Goal: Task Accomplishment & Management: Use online tool/utility

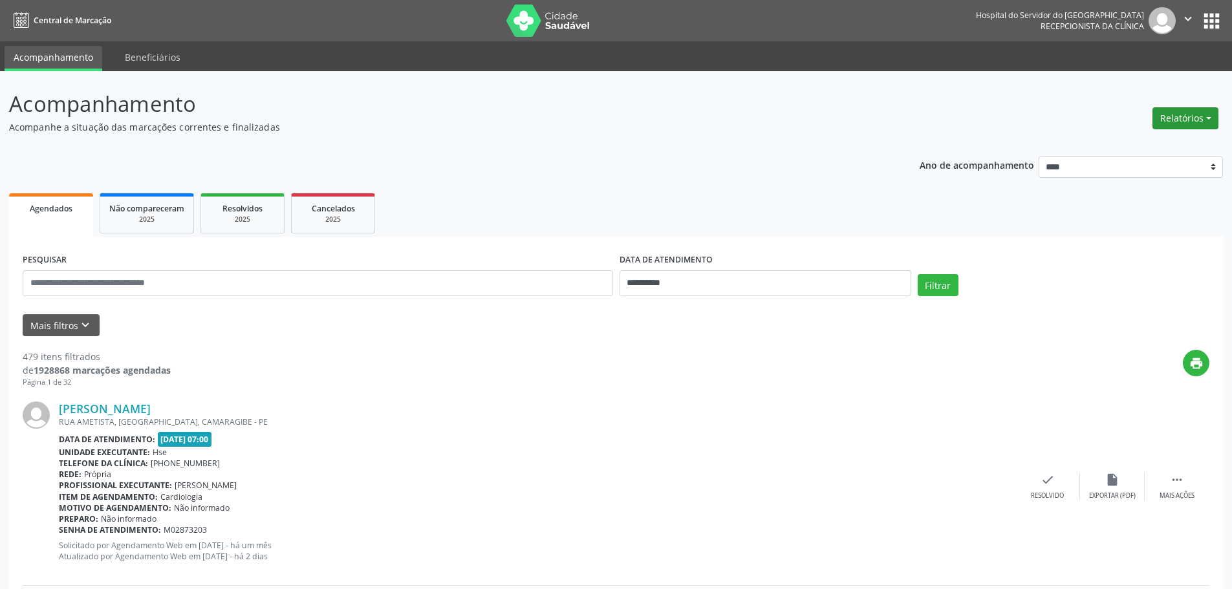
click at [1214, 118] on button "Relatórios" at bounding box center [1186, 118] width 66 height 22
click at [1142, 142] on link "Agendamentos" at bounding box center [1149, 146] width 139 height 18
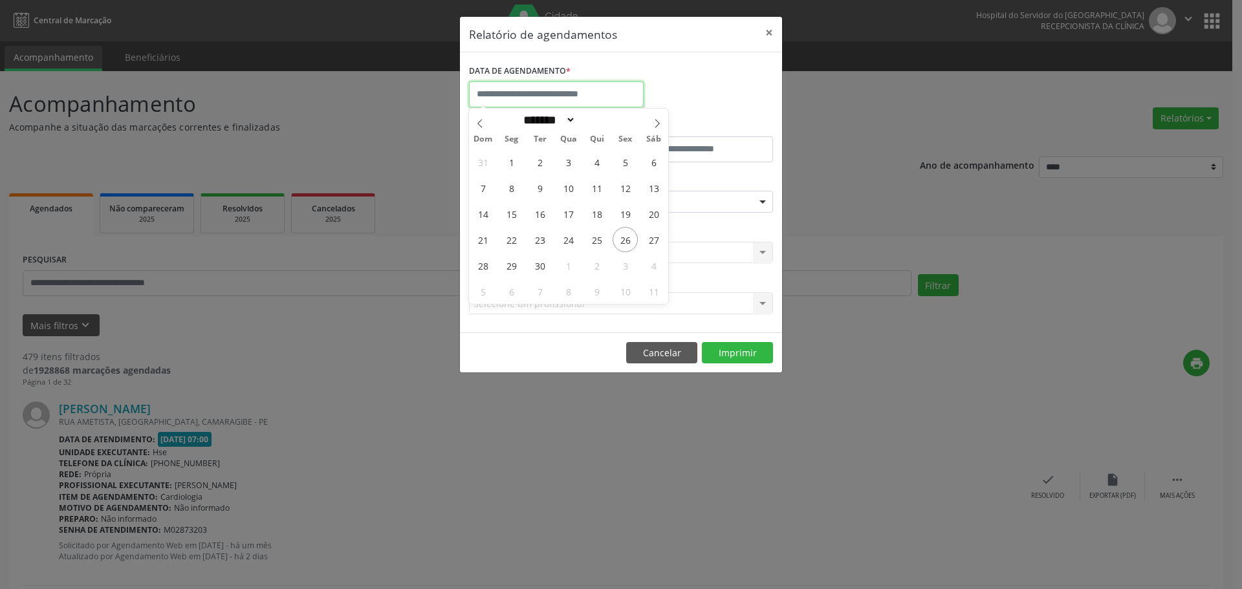
click at [567, 105] on body "**********" at bounding box center [621, 294] width 1242 height 589
click at [506, 268] on span "29" at bounding box center [511, 265] width 25 height 25
type input "**********"
click at [506, 268] on span "29" at bounding box center [511, 265] width 25 height 25
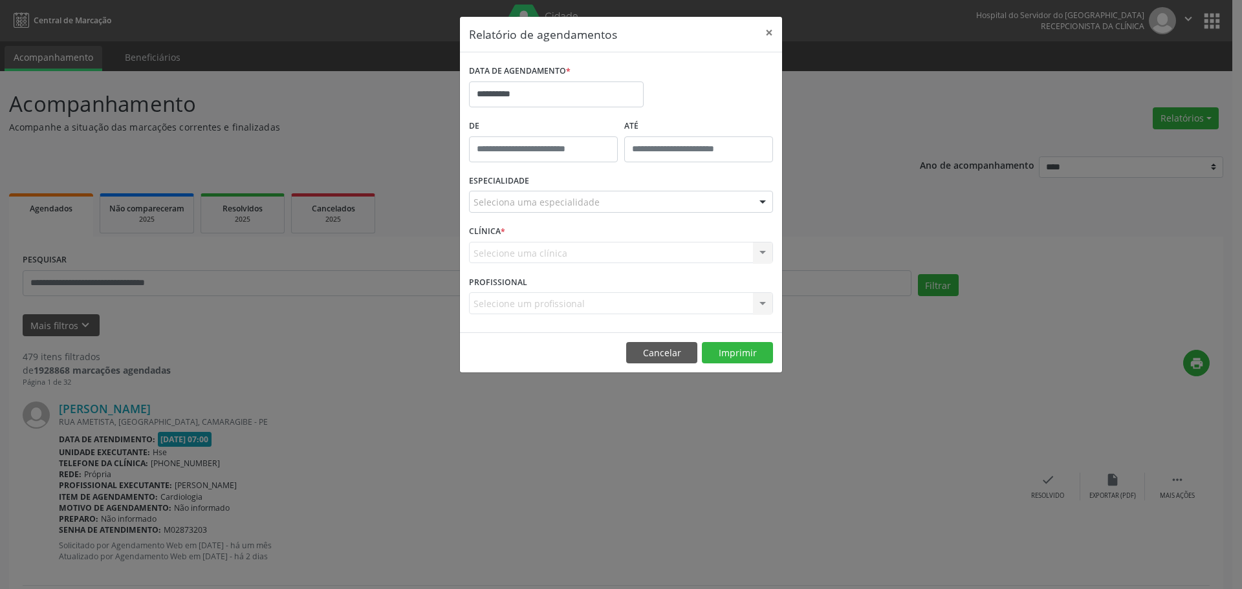
click at [564, 211] on div "Seleciona uma especialidade" at bounding box center [621, 202] width 304 height 22
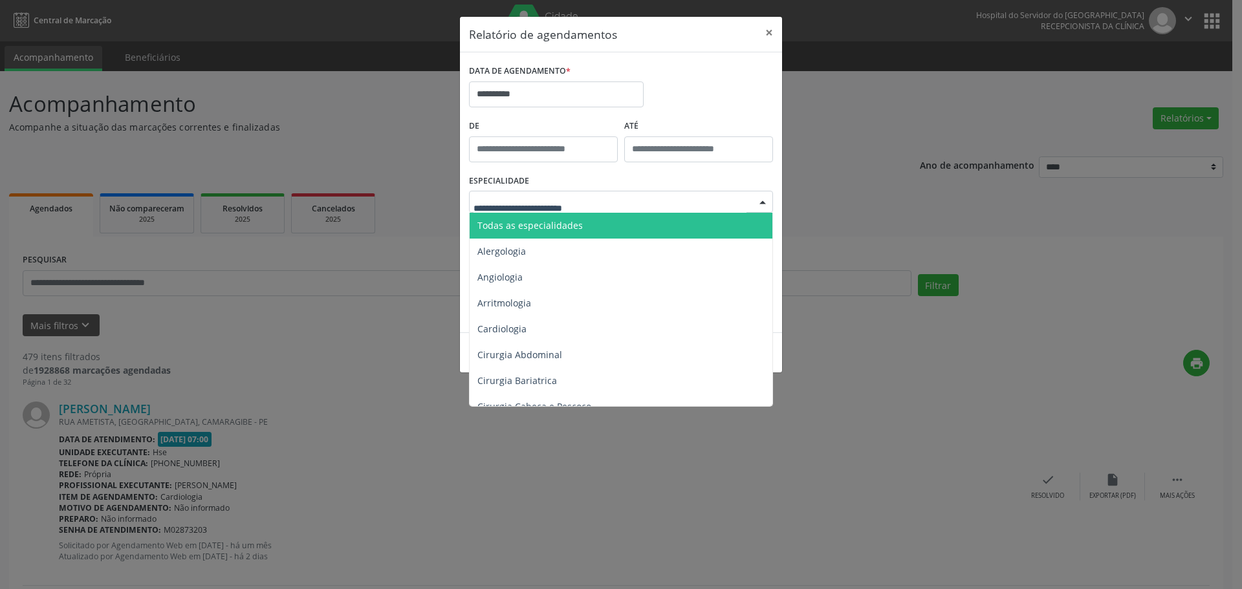
click at [550, 229] on span "Todas as especialidades" at bounding box center [529, 225] width 105 height 12
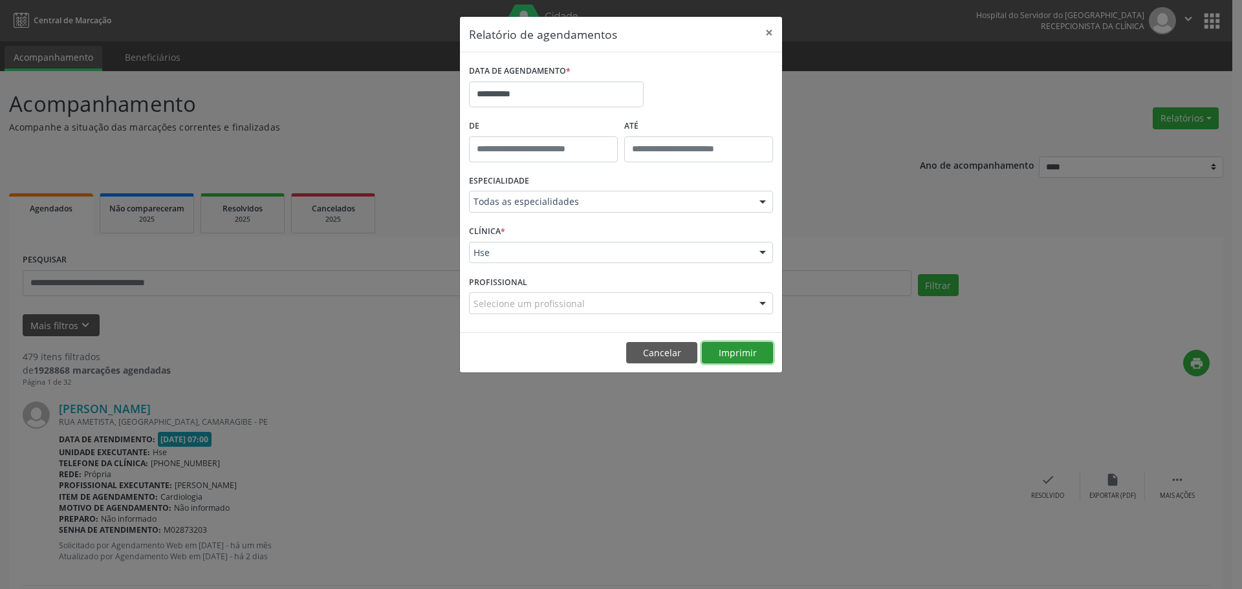
click at [737, 348] on button "Imprimir" at bounding box center [737, 353] width 71 height 22
click at [774, 32] on button "×" at bounding box center [769, 33] width 26 height 32
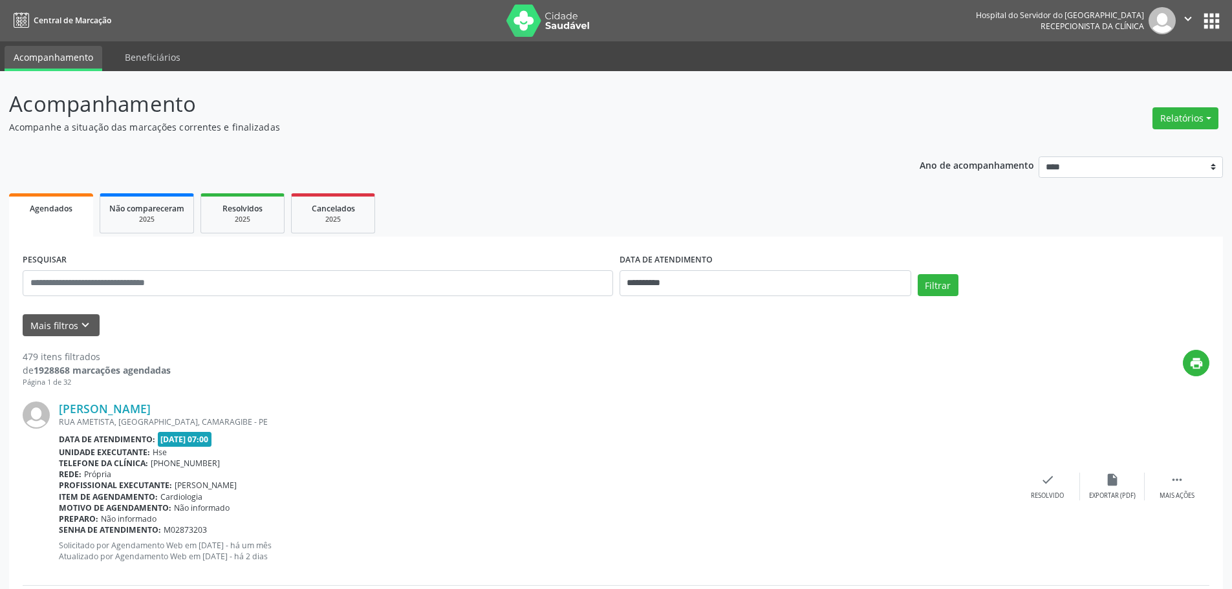
click at [759, 212] on ul "Agendados Não compareceram 2025 Resolvidos 2025 Cancelados 2025" at bounding box center [616, 213] width 1214 height 47
click at [1190, 123] on button "Relatórios" at bounding box center [1186, 118] width 66 height 22
click at [1150, 140] on link "Agendamentos" at bounding box center [1149, 146] width 139 height 18
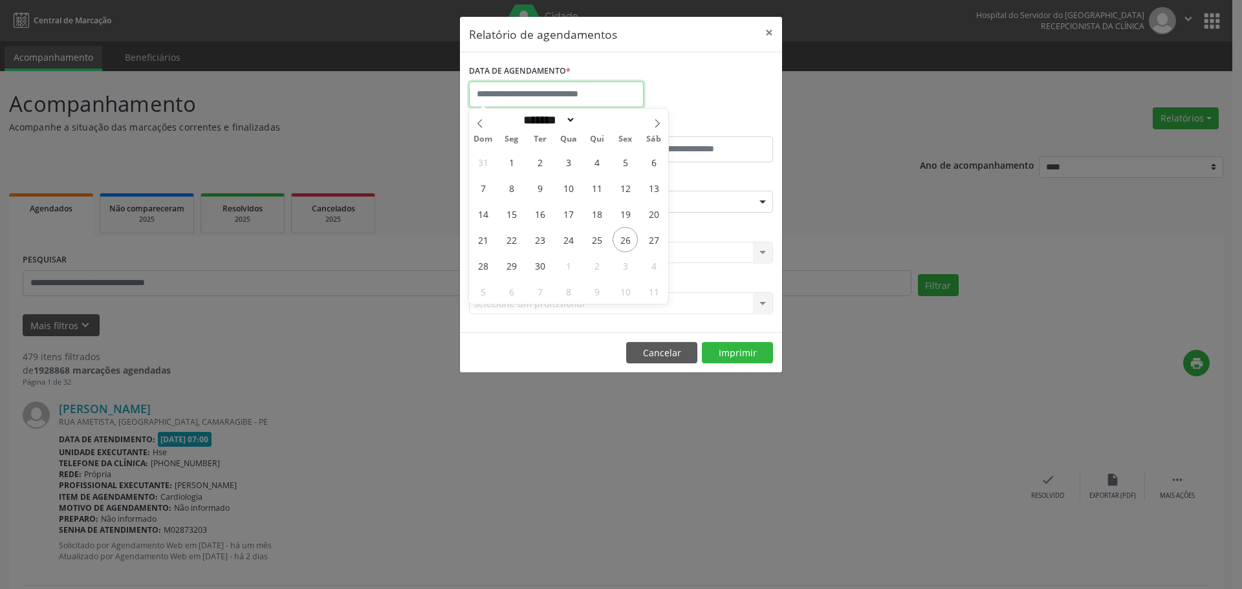
click at [606, 98] on input "text" at bounding box center [556, 95] width 175 height 26
click at [654, 122] on icon at bounding box center [657, 123] width 9 height 9
select select "*"
click at [507, 180] on span "6" at bounding box center [511, 187] width 25 height 25
type input "**********"
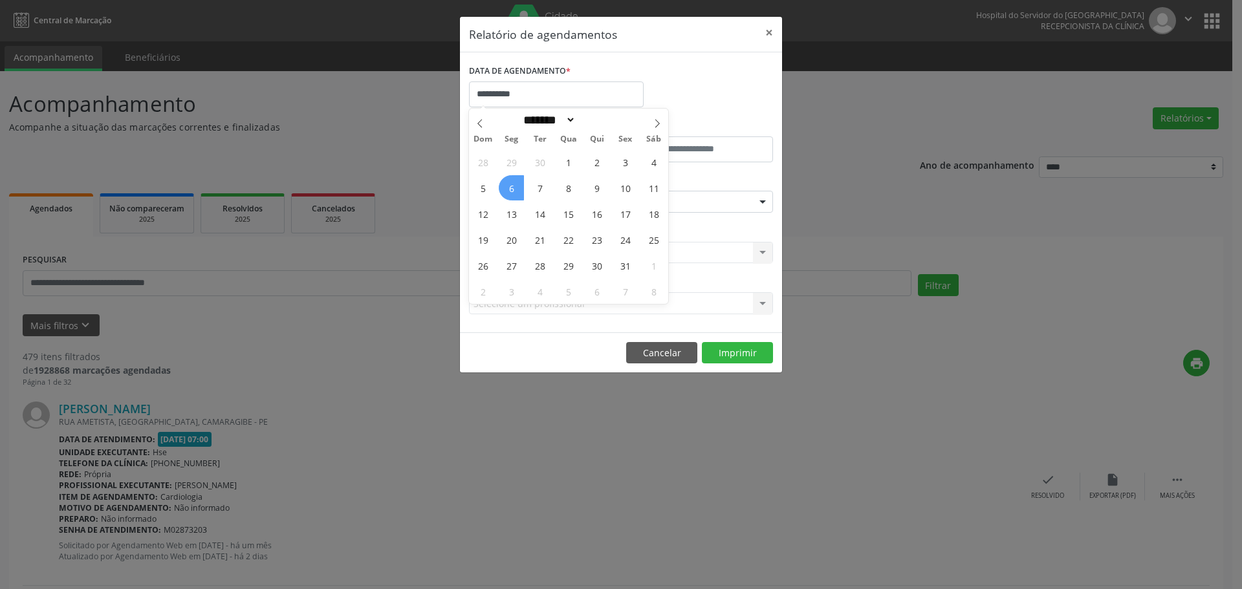
click at [507, 180] on span "6" at bounding box center [511, 187] width 25 height 25
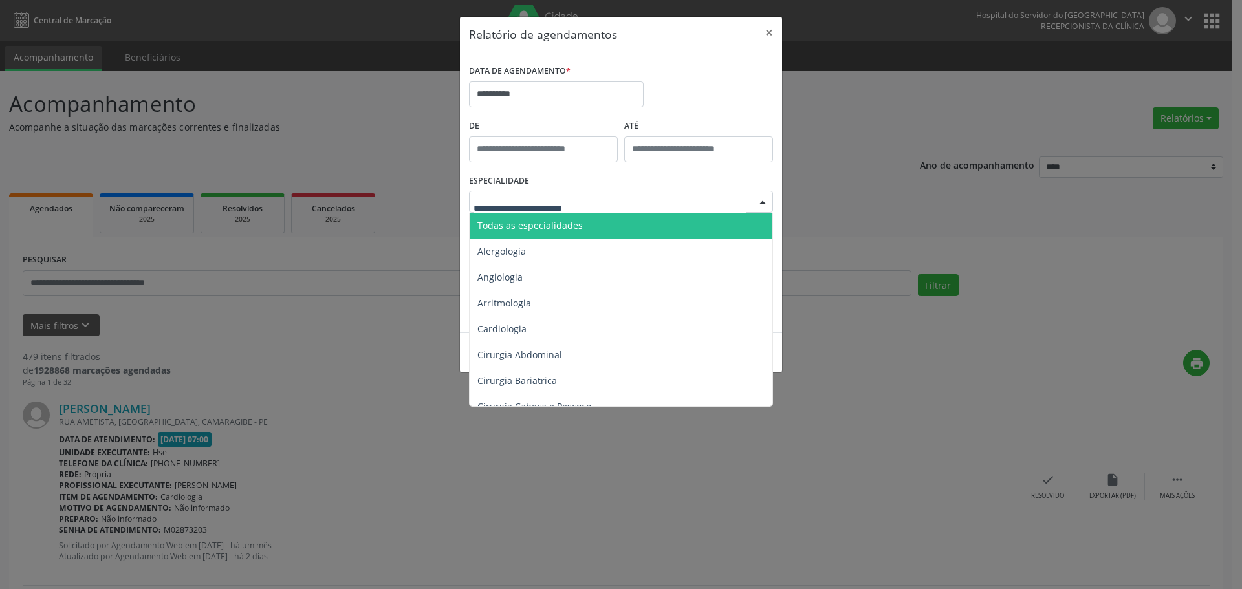
click at [527, 211] on div at bounding box center [621, 202] width 304 height 22
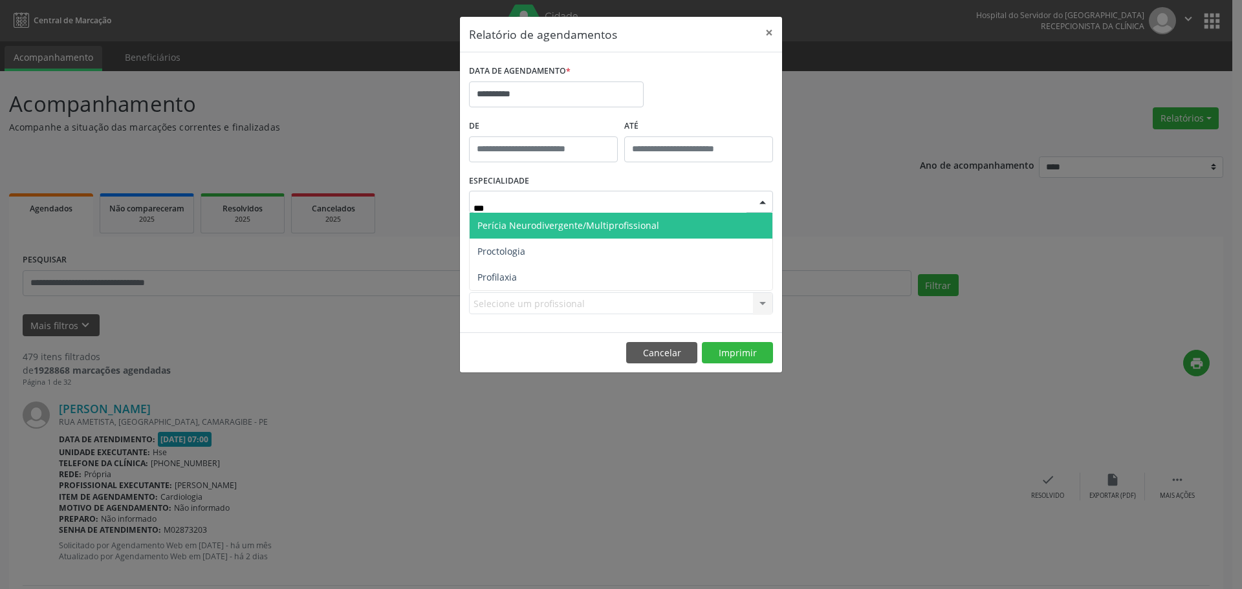
type input "****"
click at [531, 223] on span "Proctologia" at bounding box center [621, 226] width 303 height 26
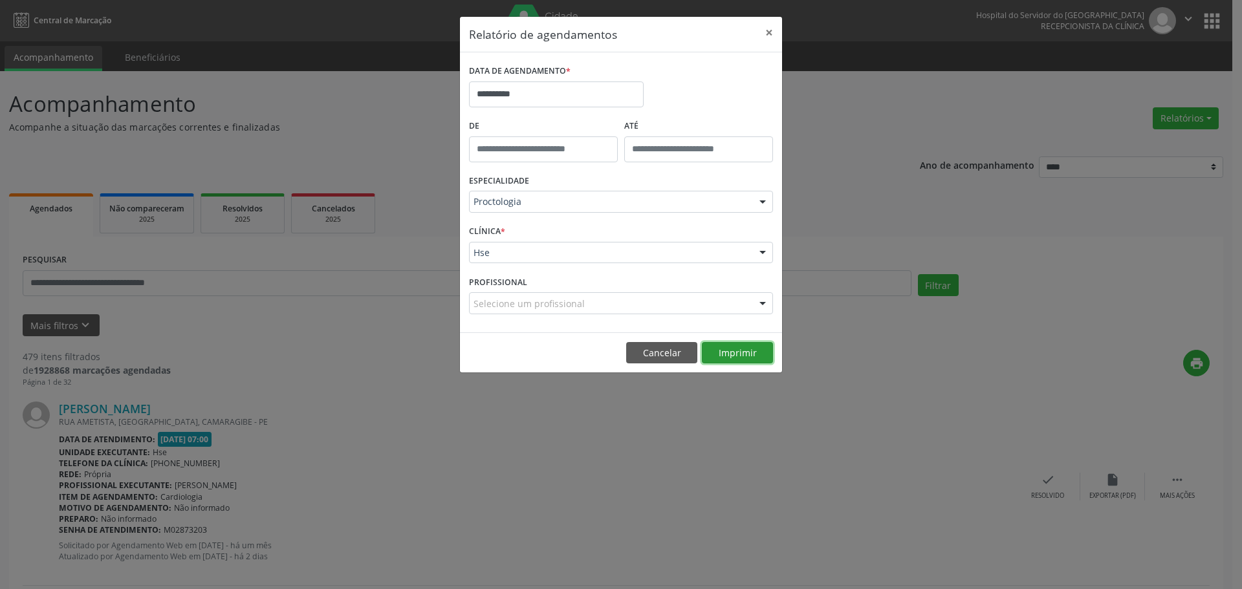
click at [754, 345] on button "Imprimir" at bounding box center [737, 353] width 71 height 22
click at [511, 78] on label "DATA DE AGENDAMENTO *" at bounding box center [520, 71] width 102 height 20
click at [501, 90] on input "**********" at bounding box center [556, 95] width 175 height 26
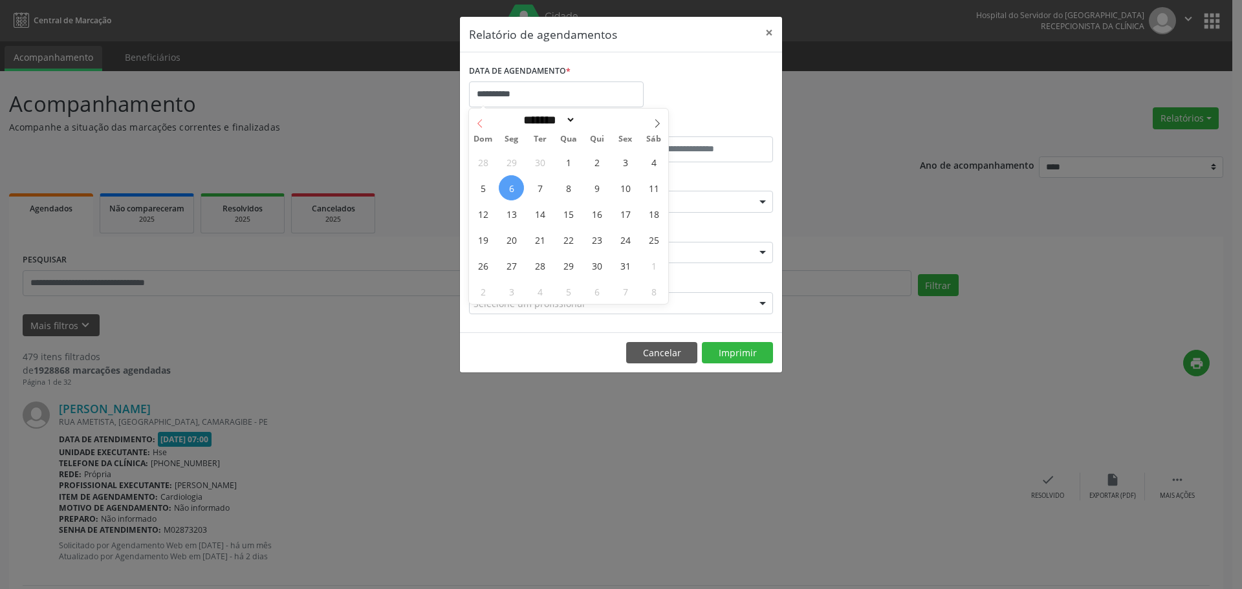
click at [485, 126] on span at bounding box center [480, 120] width 22 height 22
select select "*"
click at [624, 237] on span "26" at bounding box center [625, 239] width 25 height 25
type input "**********"
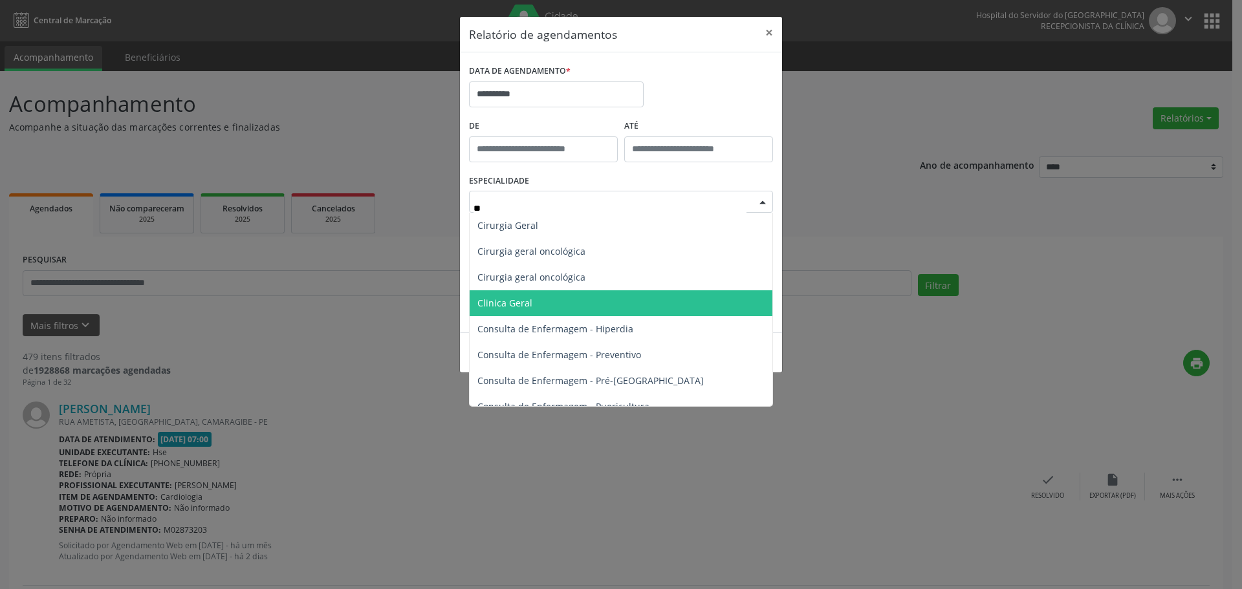
type input "***"
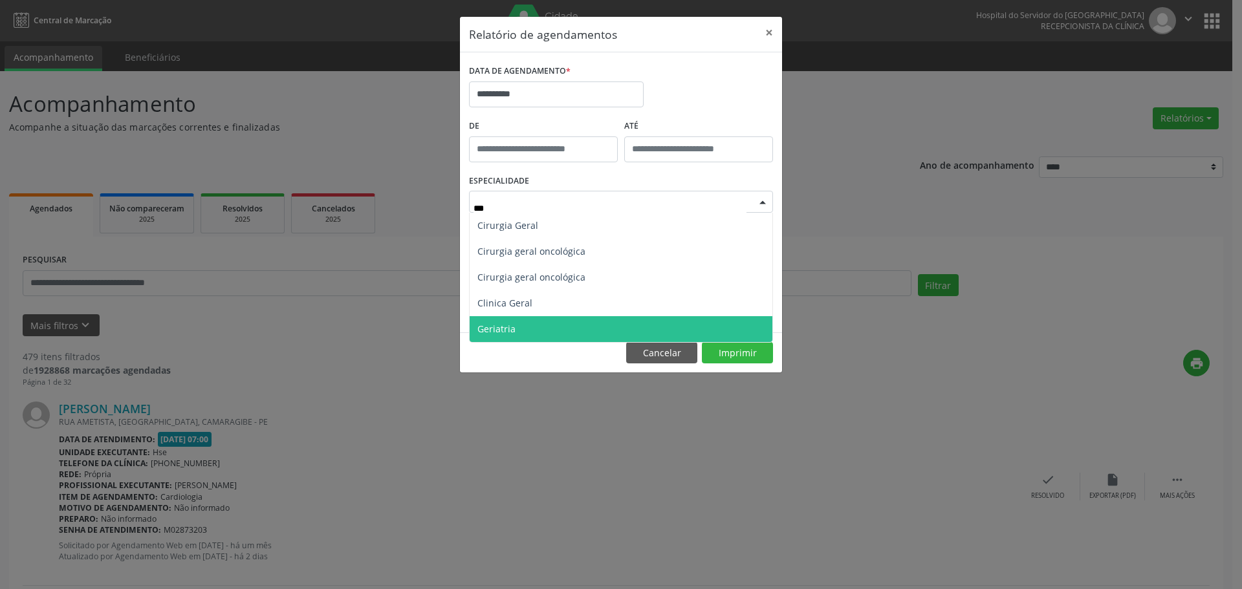
click at [530, 331] on span "Geriatria" at bounding box center [621, 329] width 303 height 26
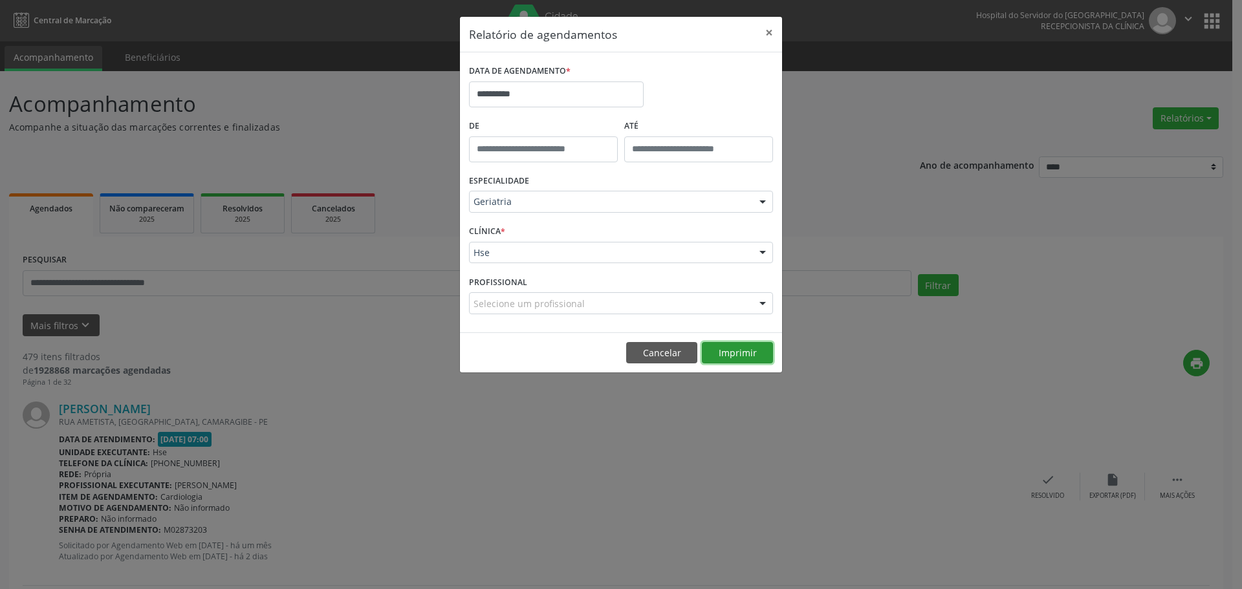
click at [719, 354] on button "Imprimir" at bounding box center [737, 353] width 71 height 22
click at [772, 34] on button "×" at bounding box center [769, 33] width 26 height 32
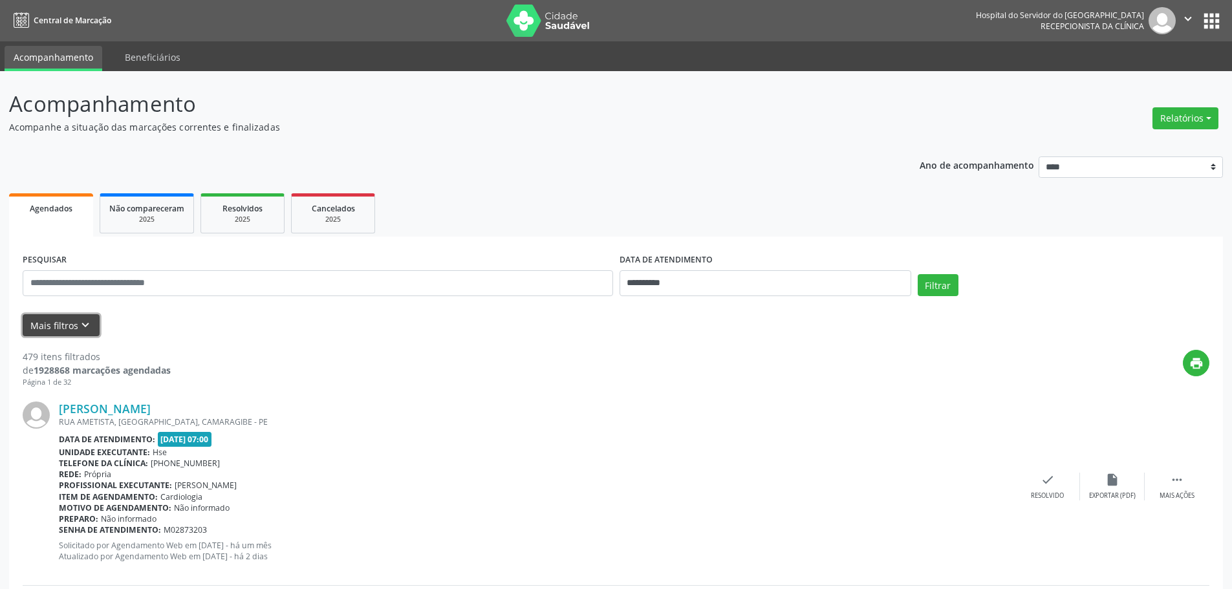
click at [84, 322] on icon "keyboard_arrow_down" at bounding box center [85, 325] width 14 height 14
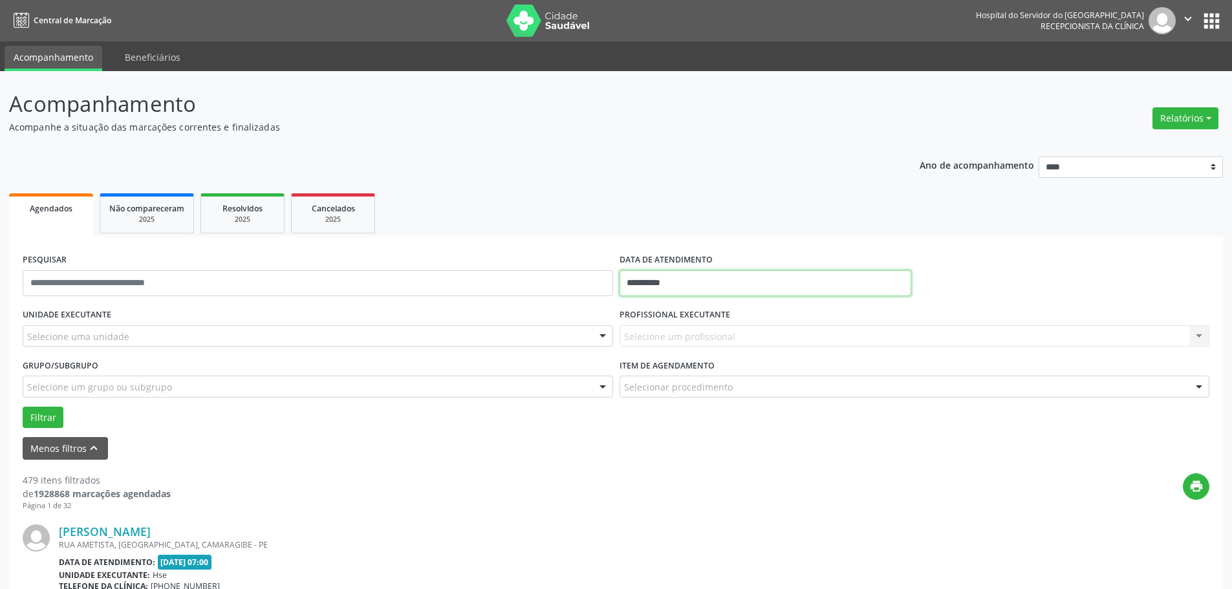
click at [660, 286] on input "**********" at bounding box center [766, 283] width 292 height 26
click at [747, 433] on span "25" at bounding box center [747, 428] width 25 height 25
type input "**********"
click at [169, 333] on div "Selecione uma unidade" at bounding box center [318, 336] width 591 height 22
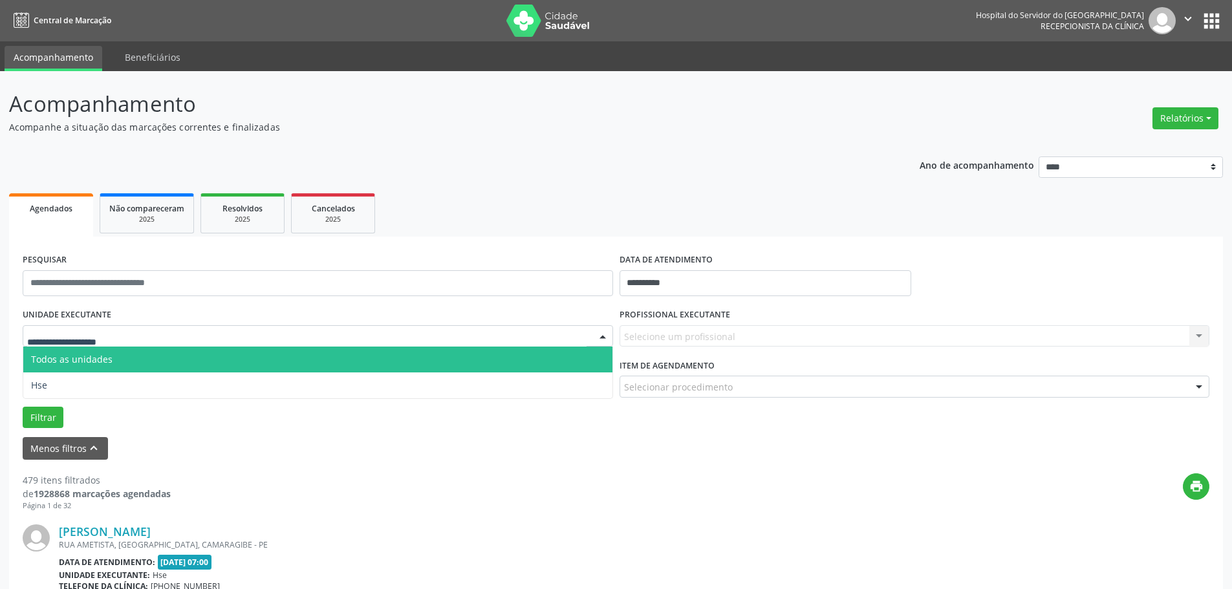
click at [155, 353] on span "Todos as unidades" at bounding box center [317, 360] width 589 height 26
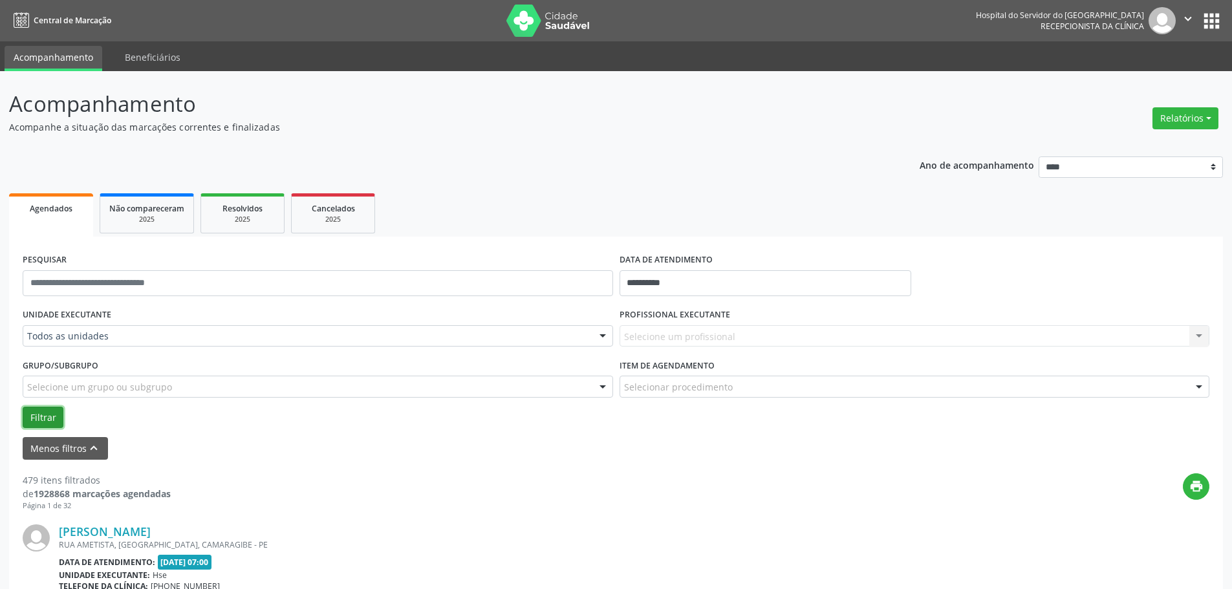
click at [39, 419] on button "Filtrar" at bounding box center [43, 418] width 41 height 22
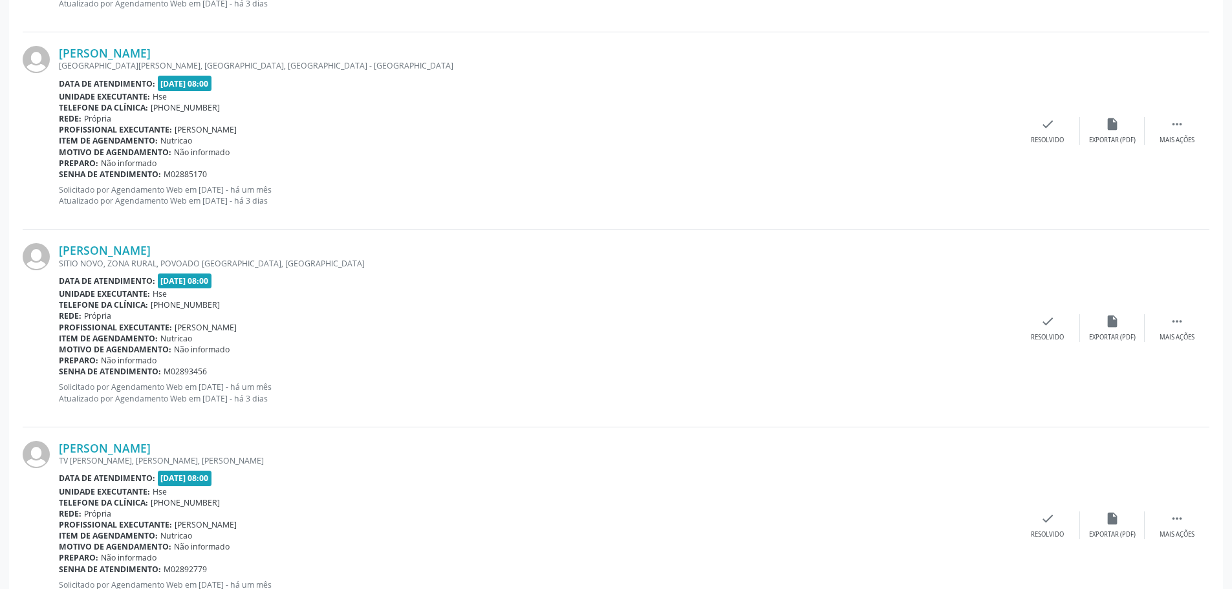
scroll to position [2911, 0]
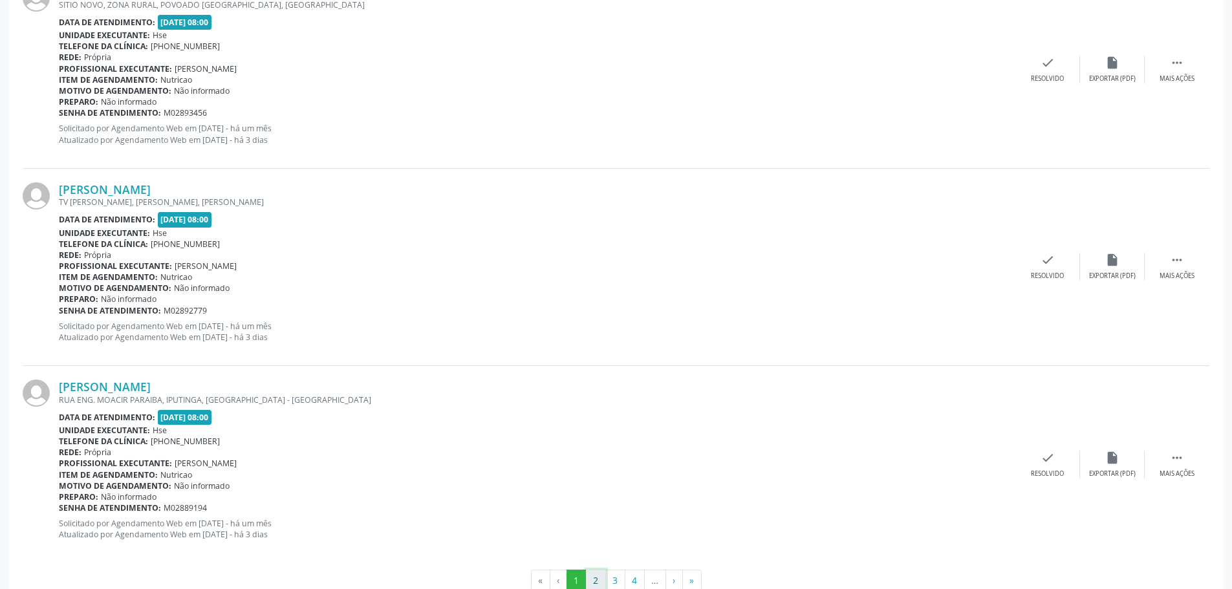
click at [590, 578] on button "2" at bounding box center [596, 581] width 20 height 22
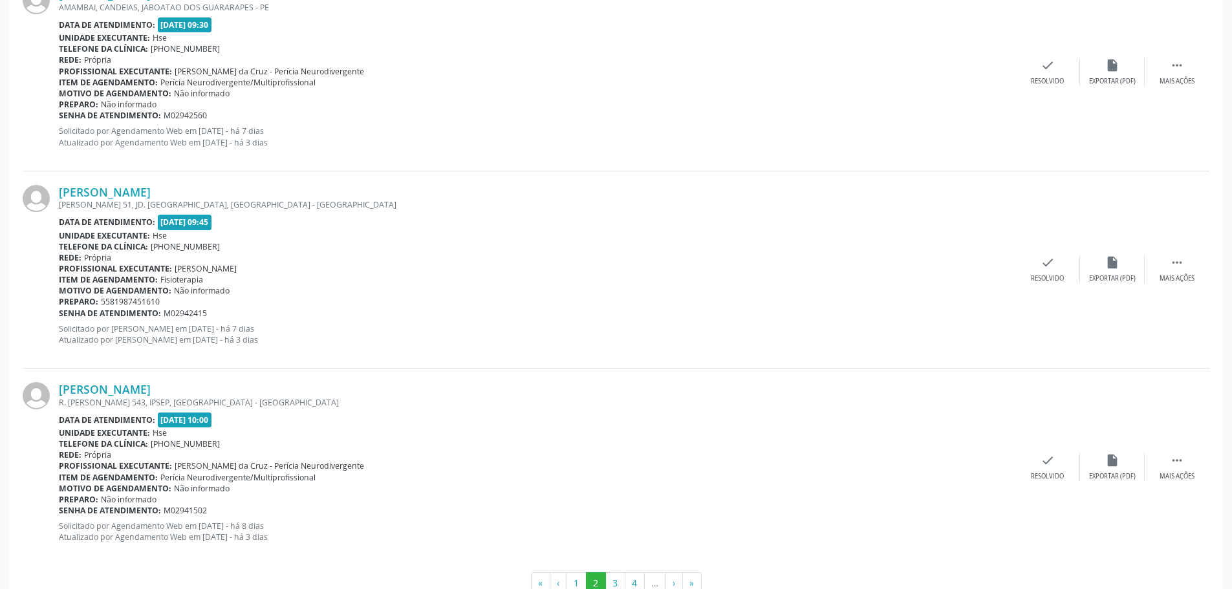
scroll to position [2945, 0]
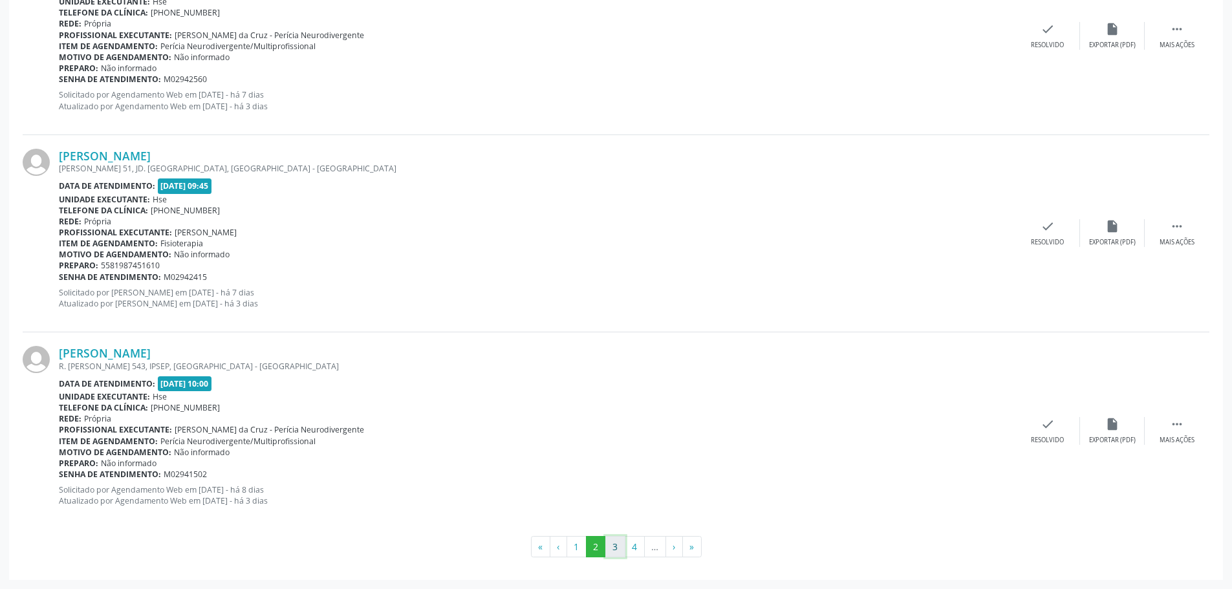
click at [611, 550] on button "3" at bounding box center [615, 547] width 20 height 22
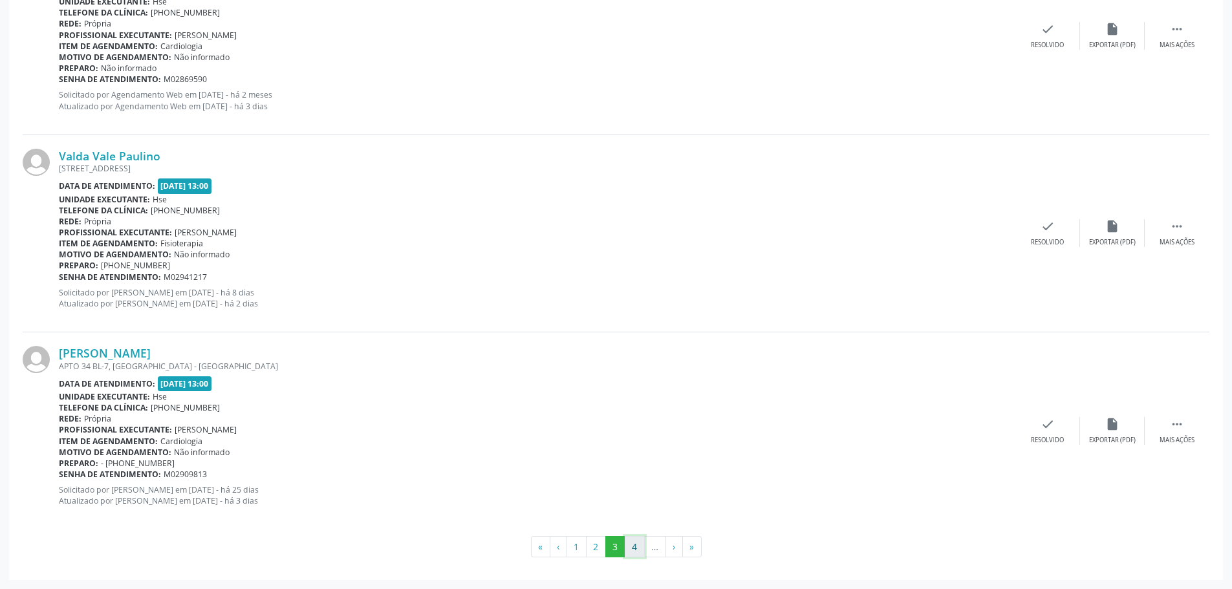
click at [631, 539] on button "4" at bounding box center [635, 547] width 20 height 22
click at [644, 543] on button "5" at bounding box center [636, 547] width 20 height 22
click at [633, 550] on button "6" at bounding box center [636, 547] width 20 height 22
click at [637, 545] on button "7" at bounding box center [637, 547] width 20 height 22
click at [656, 543] on button "8" at bounding box center [656, 547] width 20 height 22
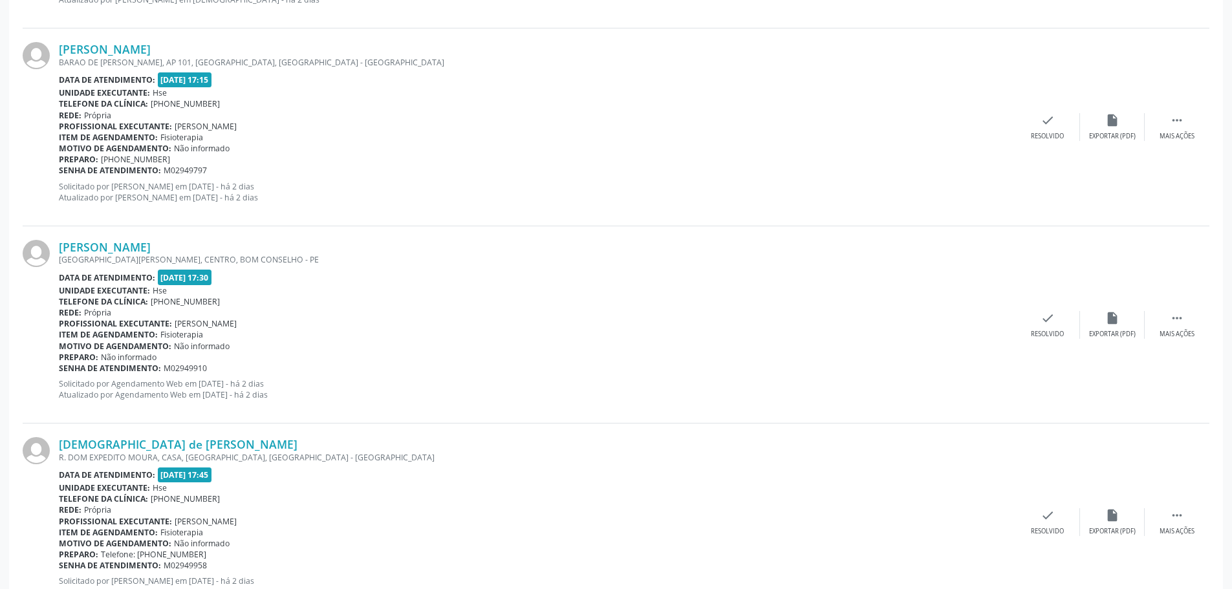
scroll to position [2549, 0]
